Goal: Task Accomplishment & Management: Use online tool/utility

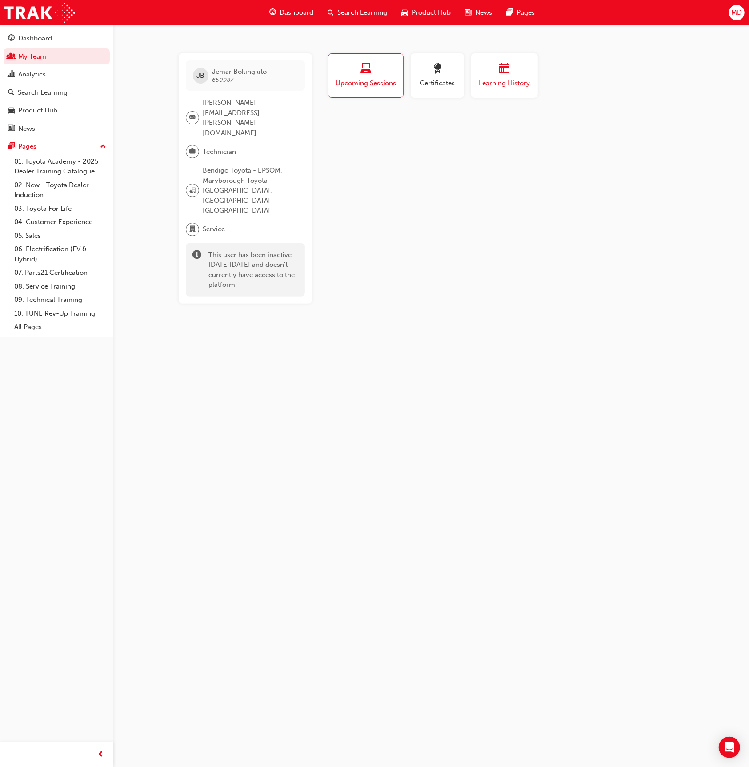
drag, startPoint x: 452, startPoint y: 70, endPoint x: 474, endPoint y: 69, distance: 22.2
click at [455, 70] on div "button" at bounding box center [437, 70] width 40 height 14
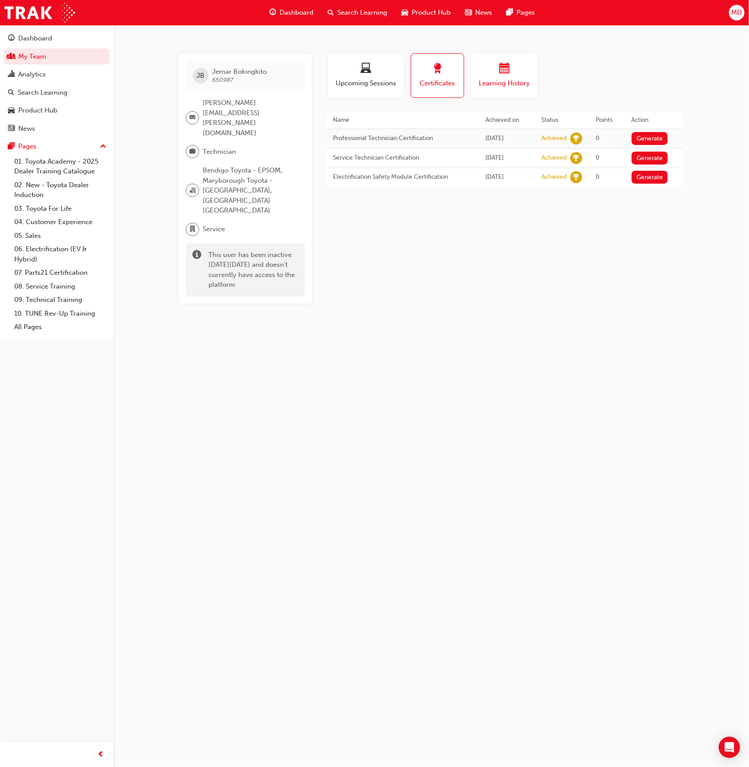
click at [512, 68] on div "button" at bounding box center [504, 70] width 53 height 14
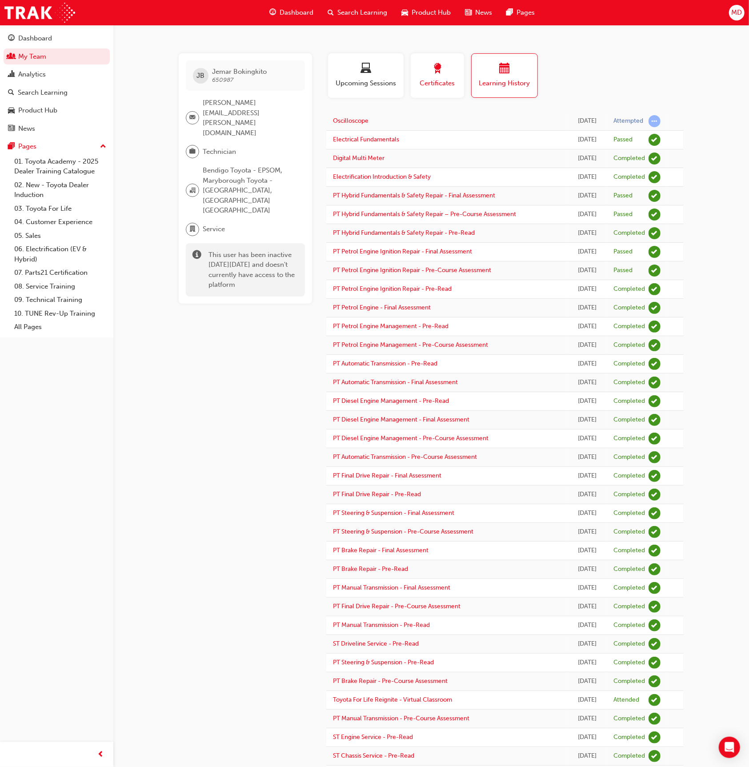
click at [440, 63] on span "award-icon" at bounding box center [437, 69] width 11 height 12
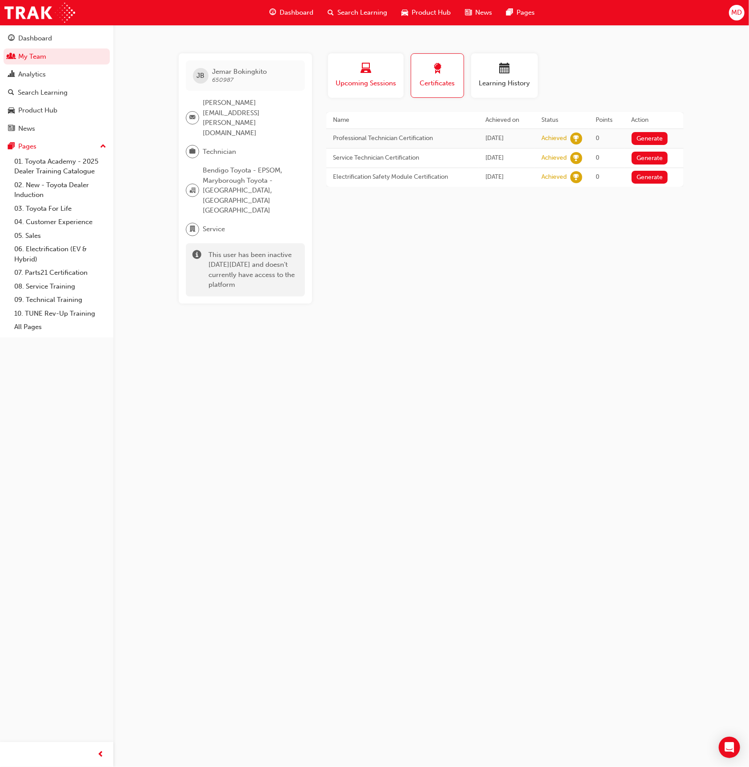
click at [359, 60] on button "Upcoming Sessions" at bounding box center [366, 75] width 76 height 44
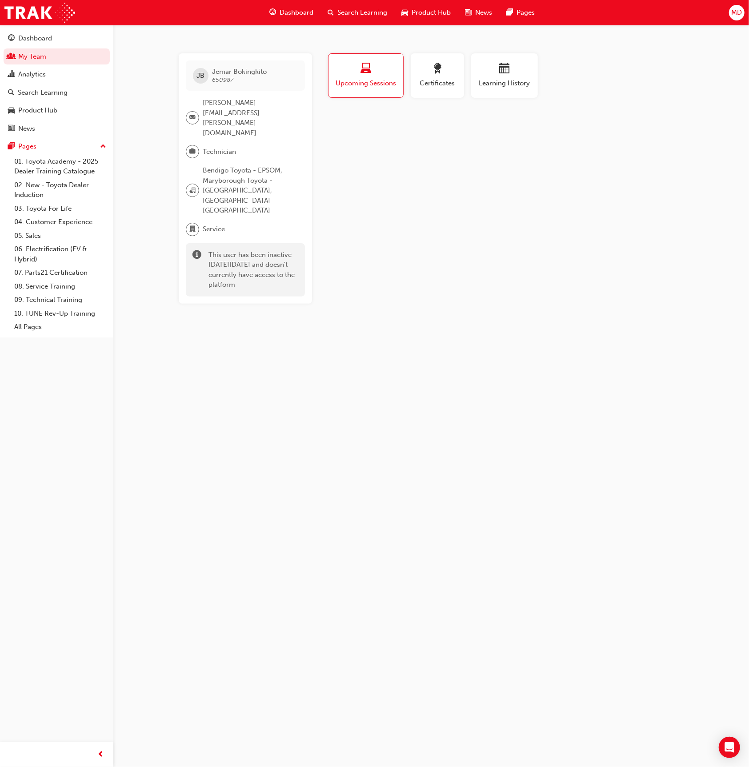
click at [734, 8] on span "MD" at bounding box center [736, 13] width 11 height 10
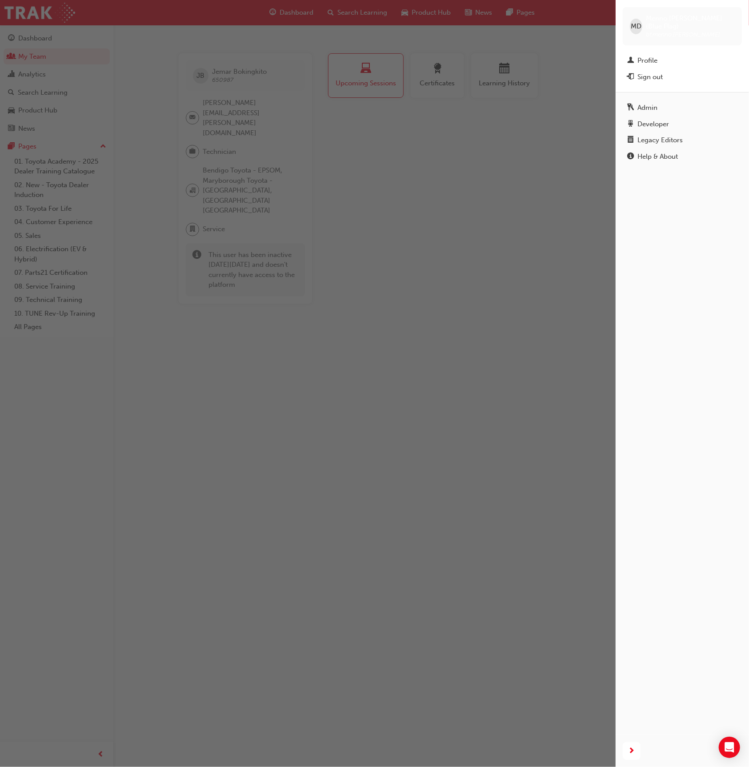
drag, startPoint x: 159, startPoint y: 150, endPoint x: 122, endPoint y: 97, distance: 63.9
click at [155, 144] on div "button" at bounding box center [308, 383] width 616 height 767
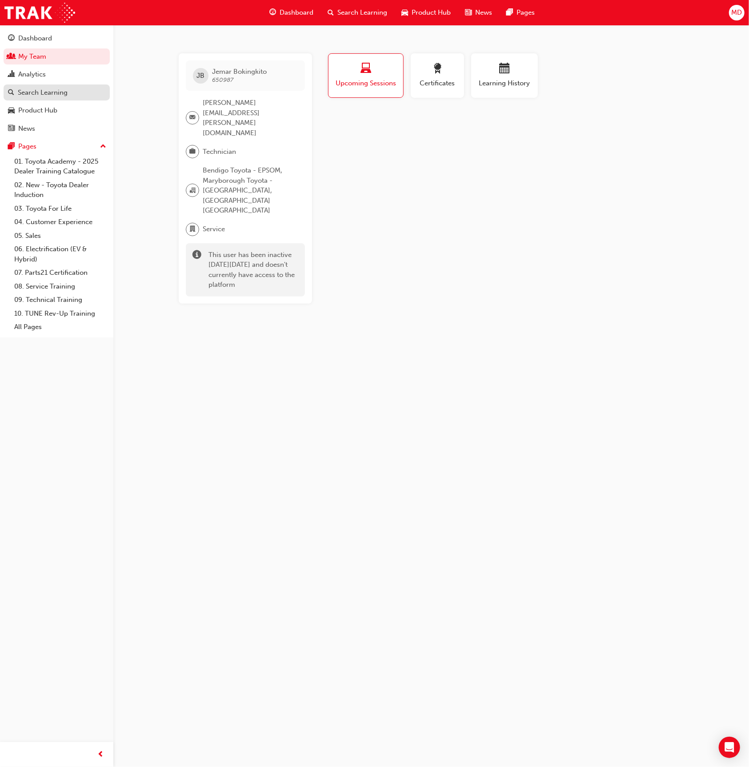
click at [62, 88] on div "Search Learning" at bounding box center [43, 93] width 50 height 10
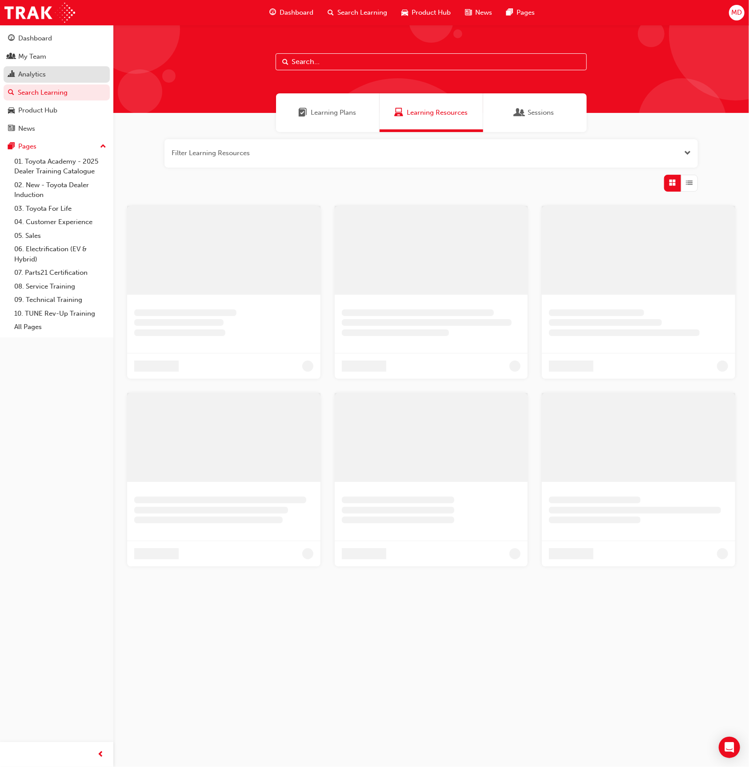
click at [54, 76] on div "Analytics" at bounding box center [56, 74] width 97 height 11
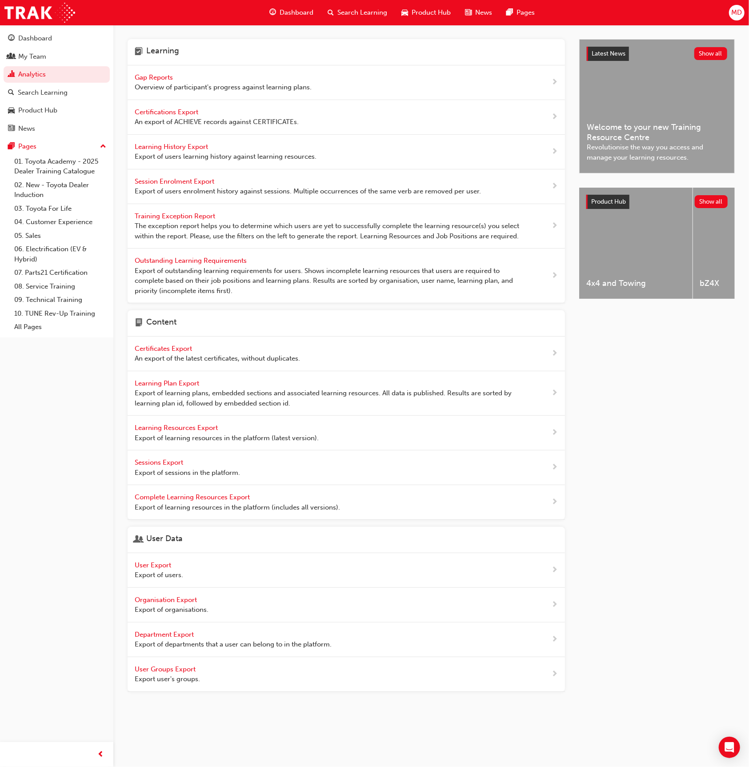
click at [199, 147] on span "Learning History Export" at bounding box center [172, 147] width 75 height 8
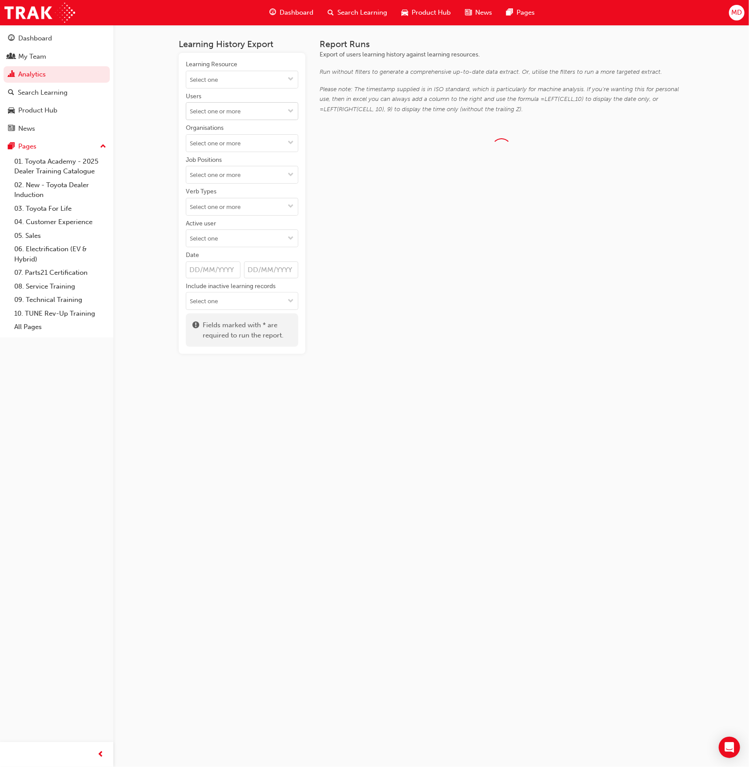
click at [221, 116] on input "Users" at bounding box center [242, 111] width 112 height 17
type input "[PERSON_NAME]"
click at [221, 130] on li "[PERSON_NAME]" at bounding box center [242, 128] width 112 height 17
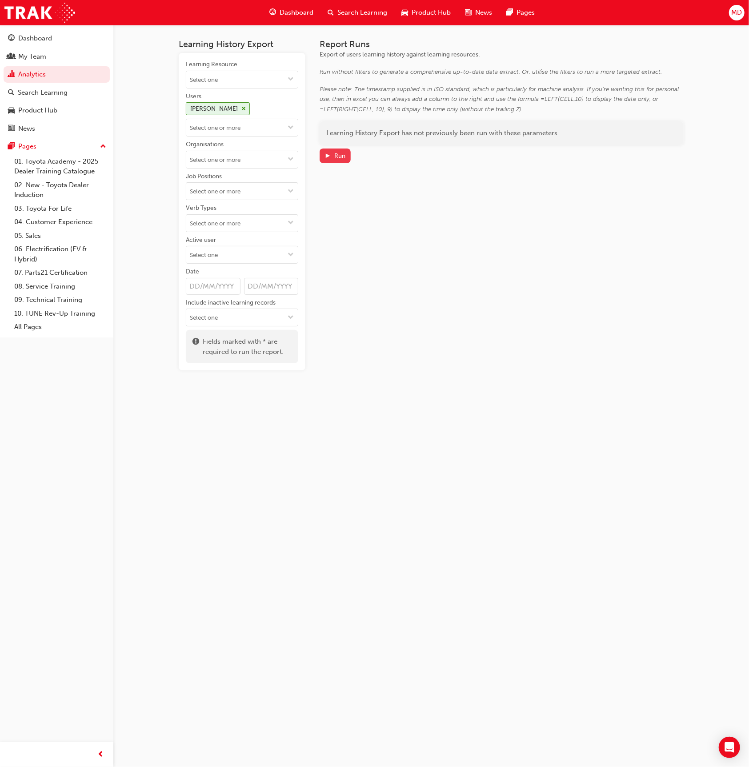
click at [339, 159] on div "Run" at bounding box center [335, 155] width 21 height 9
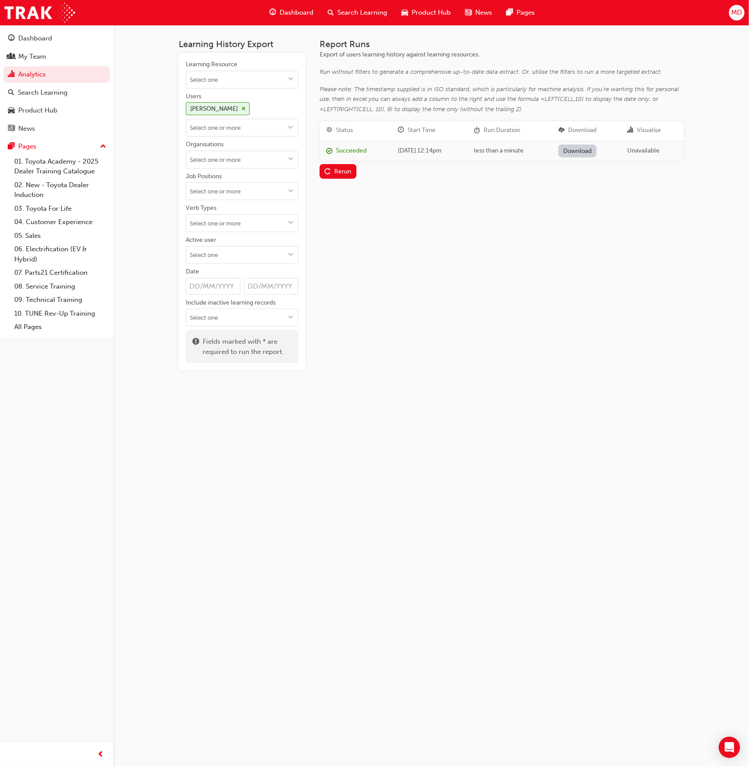
click at [592, 153] on link "Download" at bounding box center [577, 151] width 39 height 13
